Goal: Task Accomplishment & Management: Complete application form

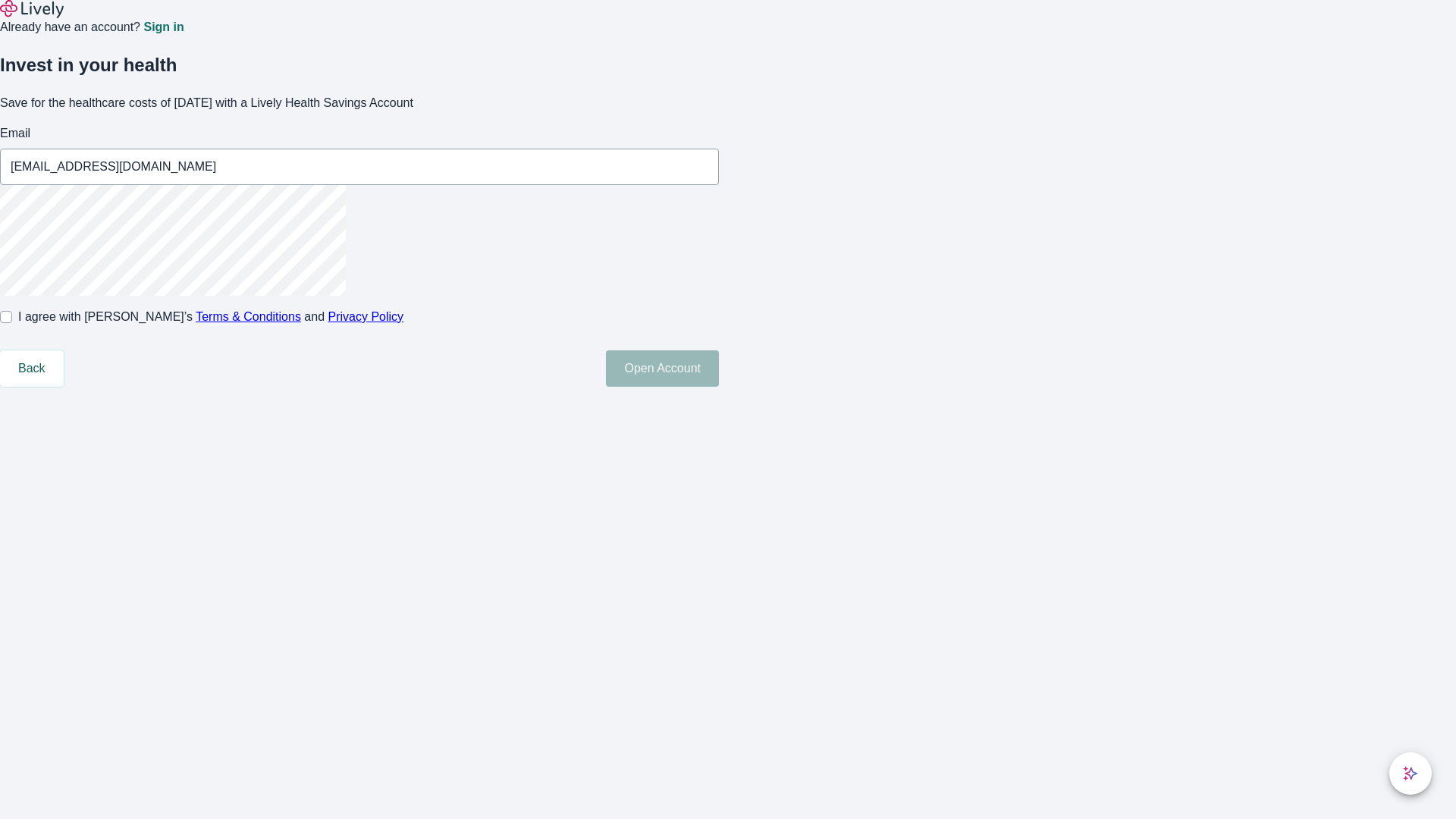
click at [12, 323] on input "I agree with Lively’s Terms & Conditions and Privacy Policy" at bounding box center [6, 317] width 12 height 12
checkbox input "true"
click at [719, 387] on button "Open Account" at bounding box center [662, 368] width 113 height 36
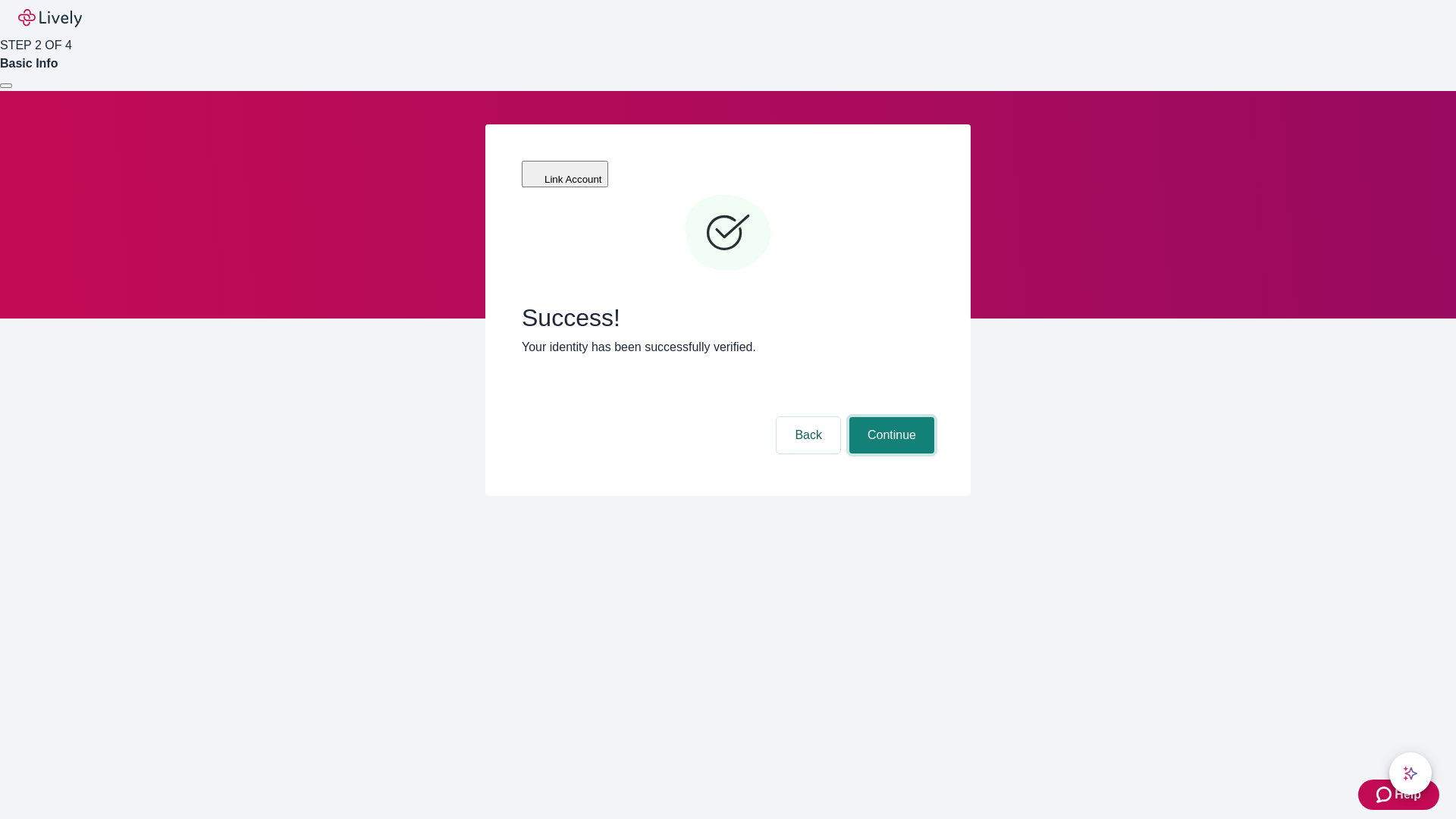
click at [889, 417] on button "Continue" at bounding box center [892, 435] width 85 height 36
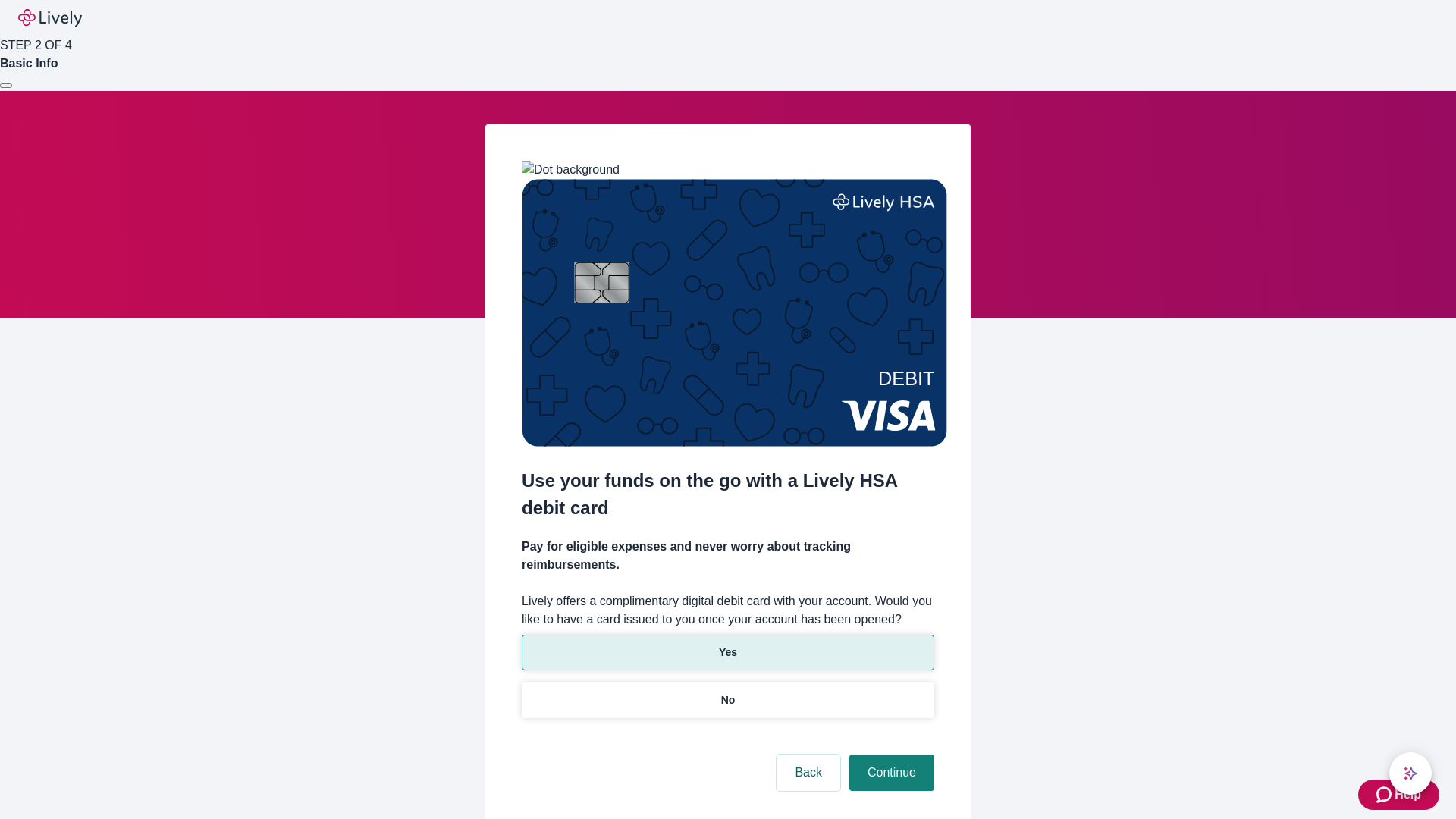
click at [728, 645] on p "Yes" at bounding box center [728, 653] width 18 height 16
click at [889, 754] on button "Continue" at bounding box center [892, 773] width 85 height 36
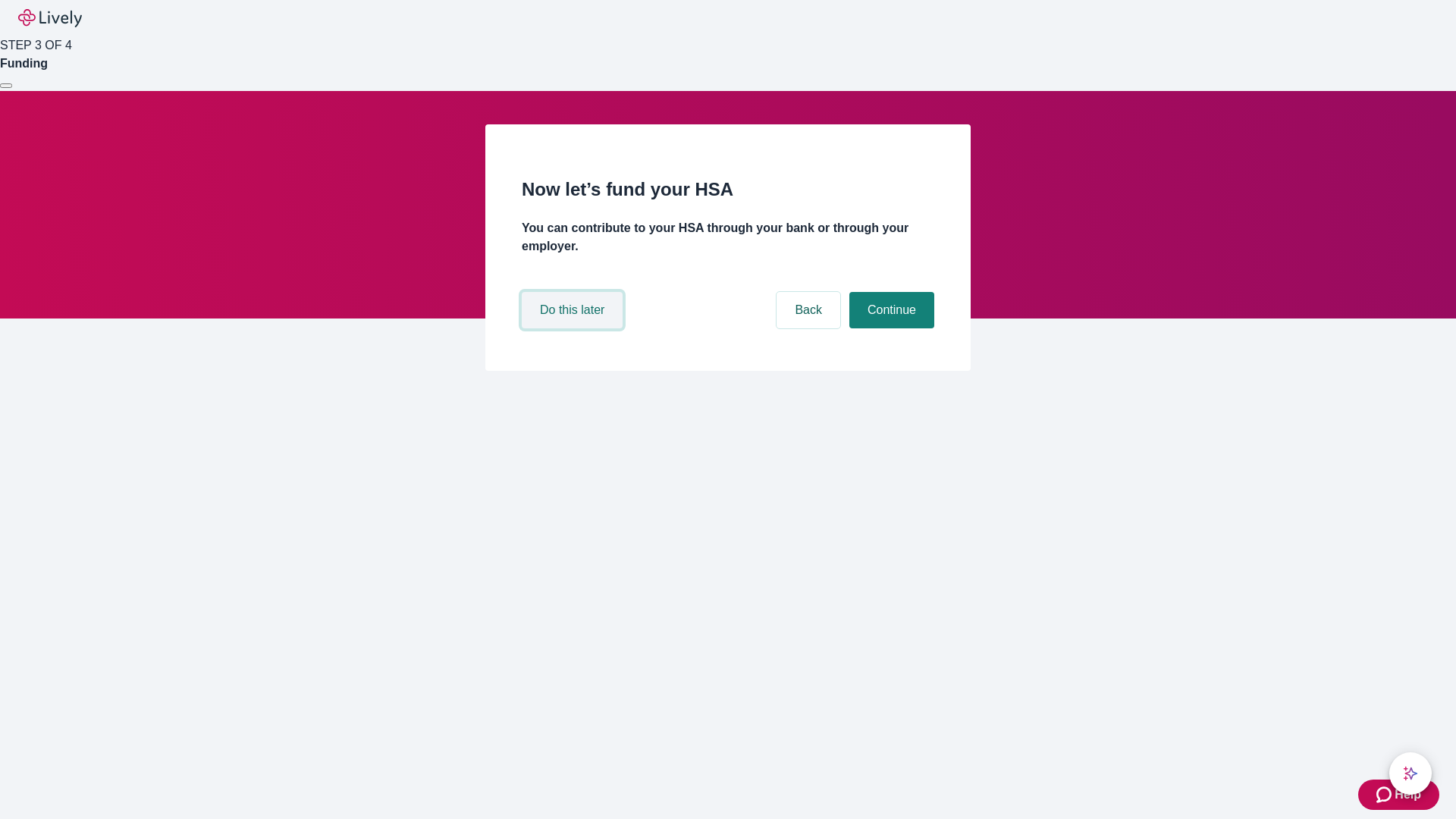
click at [574, 328] on button "Do this later" at bounding box center [572, 310] width 101 height 36
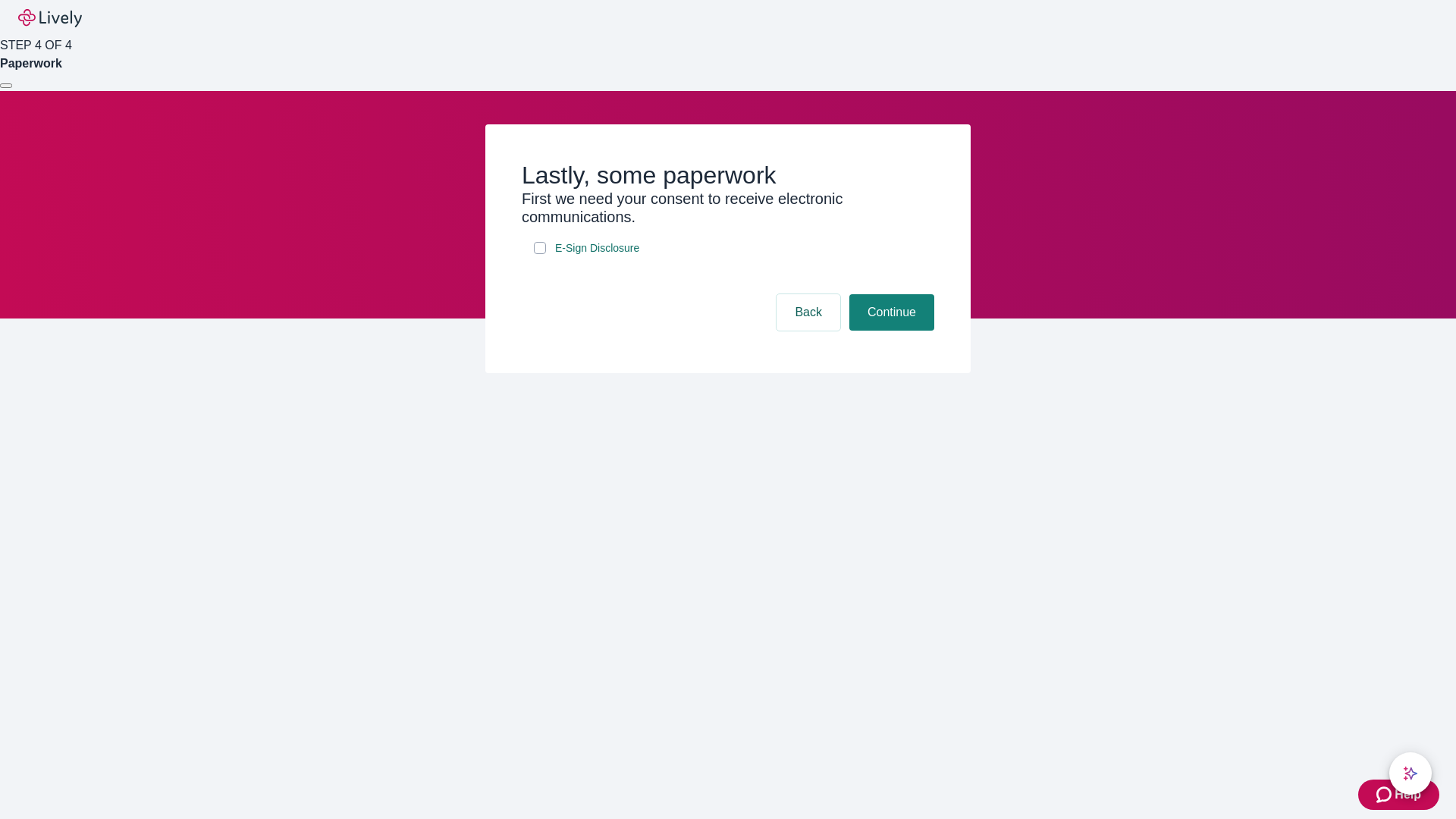
click at [540, 254] on input "E-Sign Disclosure" at bounding box center [540, 248] width 12 height 12
checkbox input "true"
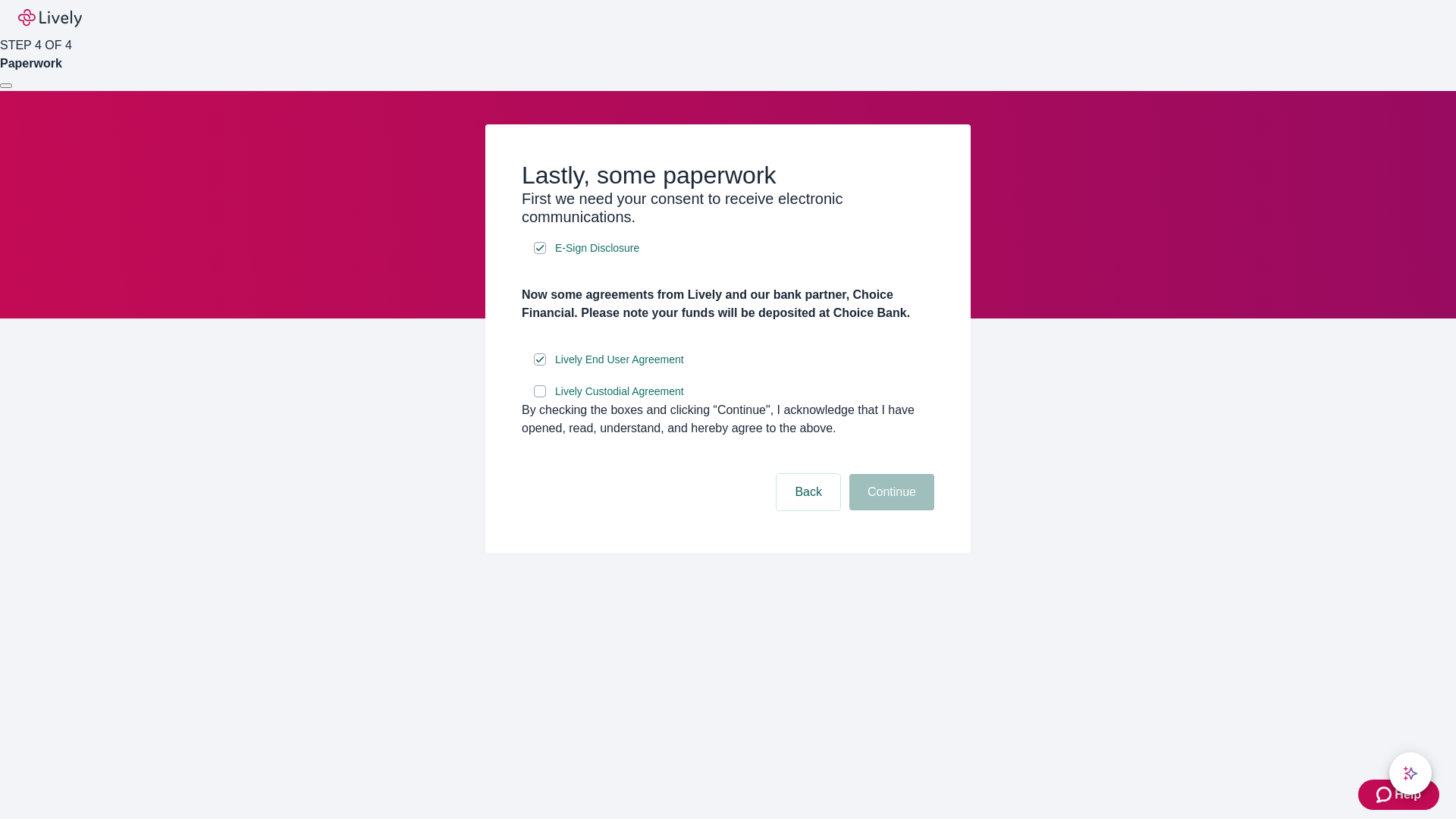
click at [540, 397] on input "Lively Custodial Agreement" at bounding box center [540, 391] width 12 height 12
checkbox input "true"
click at [889, 511] on button "Continue" at bounding box center [892, 492] width 85 height 36
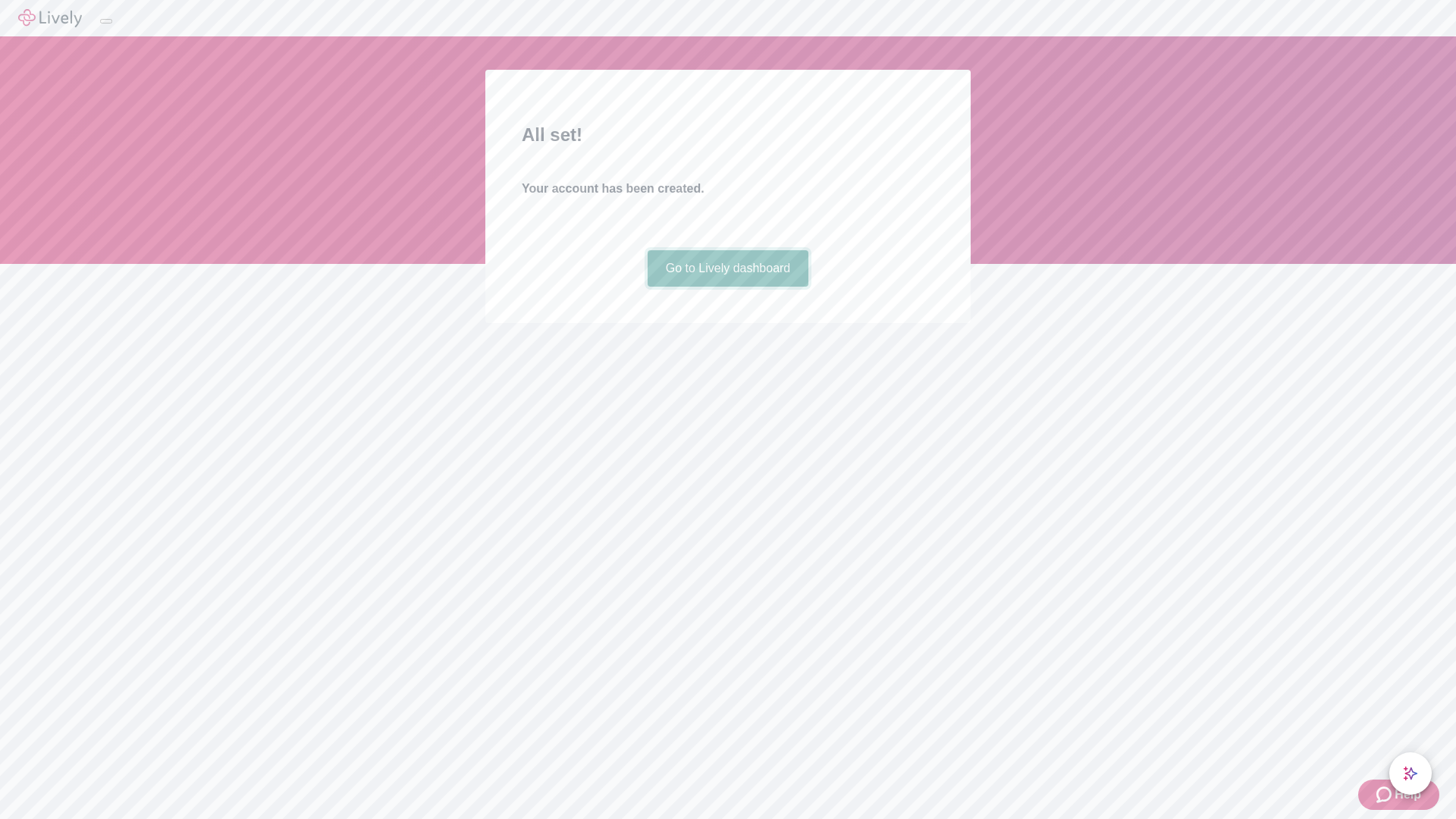
click at [728, 286] on link "Go to Lively dashboard" at bounding box center [728, 268] width 162 height 36
